Goal: Task Accomplishment & Management: Manage account settings

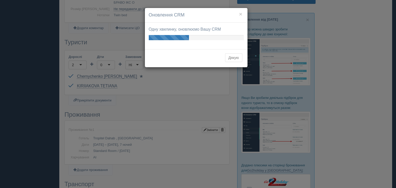
scroll to position [155, 0]
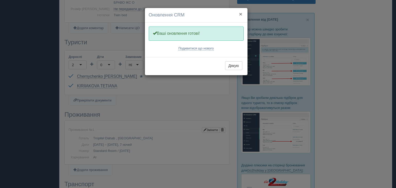
click at [240, 14] on button "×" at bounding box center [240, 13] width 3 height 5
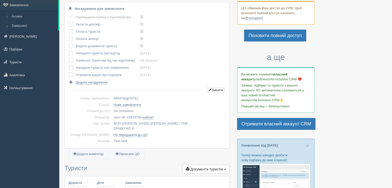
scroll to position [0, 0]
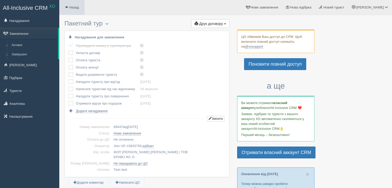
click at [72, 9] on span "Назад" at bounding box center [74, 7] width 10 height 4
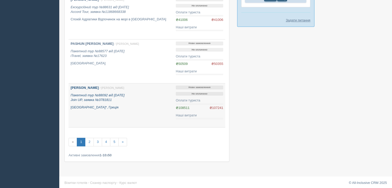
scroll to position [369, 0]
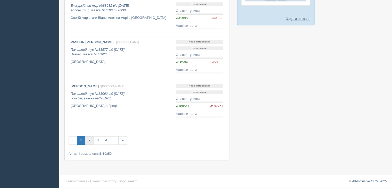
click at [90, 141] on link "2" at bounding box center [89, 140] width 9 height 9
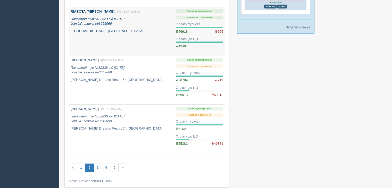
scroll to position [361, 0]
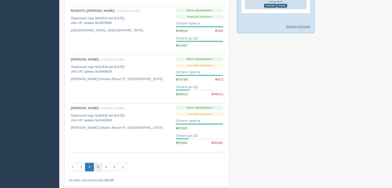
click at [98, 164] on link "3" at bounding box center [98, 167] width 9 height 9
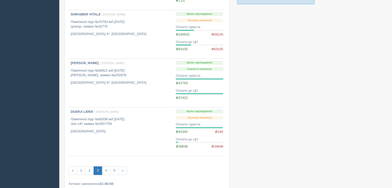
scroll to position [413, 0]
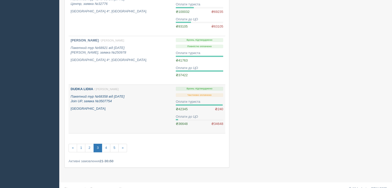
click at [93, 98] on p "Пакетний тур №68358 від 21.01.2025 Join UP, заявка №3507754" at bounding box center [121, 99] width 101 height 10
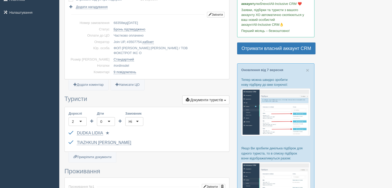
scroll to position [53, 0]
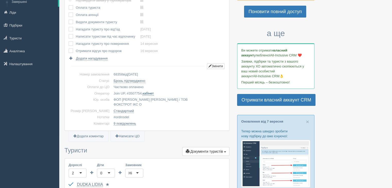
click at [143, 92] on link "кабінет" at bounding box center [148, 94] width 11 height 4
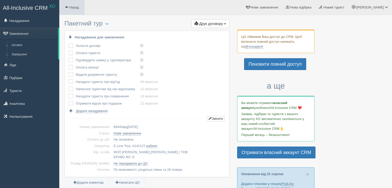
click at [66, 6] on span at bounding box center [66, 6] width 3 height 3
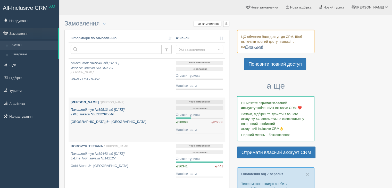
click at [98, 100] on b "[PERSON_NAME]" at bounding box center [85, 102] width 28 height 4
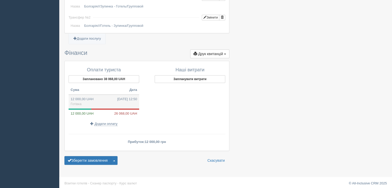
scroll to position [512, 0]
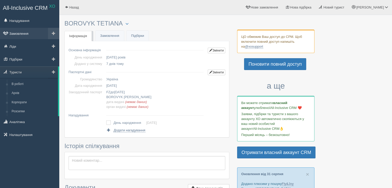
click at [21, 32] on link "Замовлення" at bounding box center [29, 33] width 59 height 11
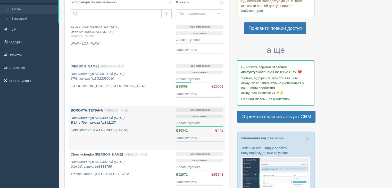
scroll to position [77, 0]
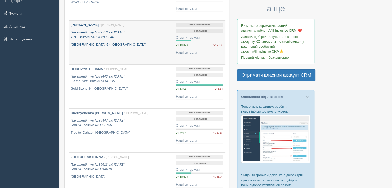
click at [84, 34] on p "Пакетний тур №89513 від 01.09.2025 TPG, заявка №BG22095040" at bounding box center [121, 35] width 101 height 10
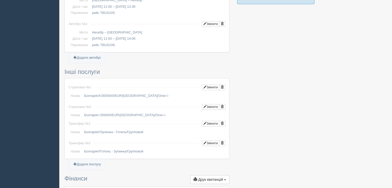
scroll to position [512, 0]
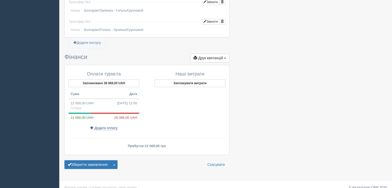
click at [102, 126] on span "Додати оплату" at bounding box center [106, 128] width 23 height 4
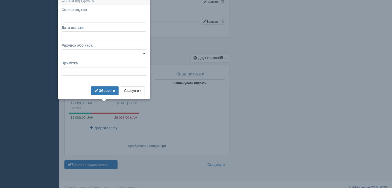
type input "08.09.2025 10:13"
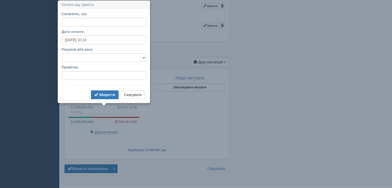
click at [197, 125] on div at bounding box center [190, 118] width 71 height 38
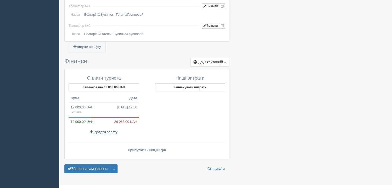
click at [101, 130] on span "Додати оплату" at bounding box center [106, 132] width 23 height 4
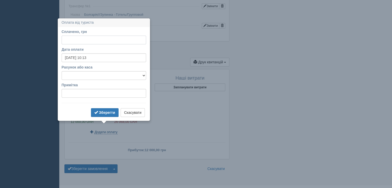
scroll to position [512, 0]
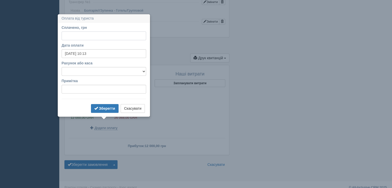
click at [70, 37] on input "Сплачено, грн" at bounding box center [104, 35] width 85 height 9
type input "26000"
click at [94, 69] on select "Готівка Картка Рахунок у банку" at bounding box center [104, 71] width 85 height 9
click at [69, 35] on input "26000" at bounding box center [104, 35] width 85 height 9
click at [136, 71] on select "Готівка Картка Рахунок у банку" at bounding box center [104, 71] width 85 height 9
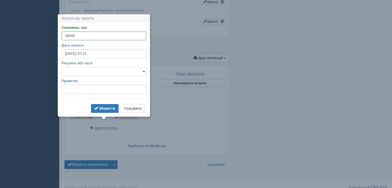
select select "1166"
click at [62, 67] on select "Готівка Картка Рахунок у банку" at bounding box center [104, 71] width 85 height 9
click at [109, 109] on b "Зберегти" at bounding box center [107, 109] width 16 height 4
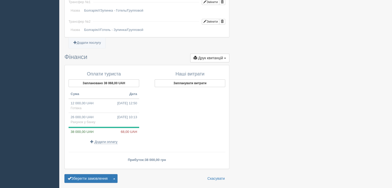
scroll to position [526, 0]
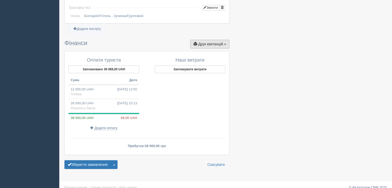
click at [223, 42] on span "Друк квитанцій" at bounding box center [210, 44] width 25 height 4
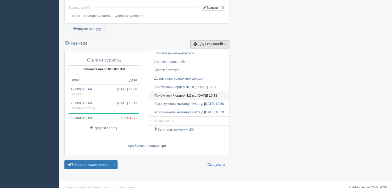
click at [193, 92] on link "Прибутковий ордер №2 від 08.09.2025 10:13" at bounding box center [189, 96] width 80 height 9
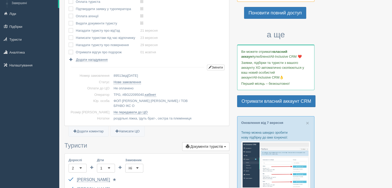
scroll to position [52, 0]
